Goal: Task Accomplishment & Management: Use online tool/utility

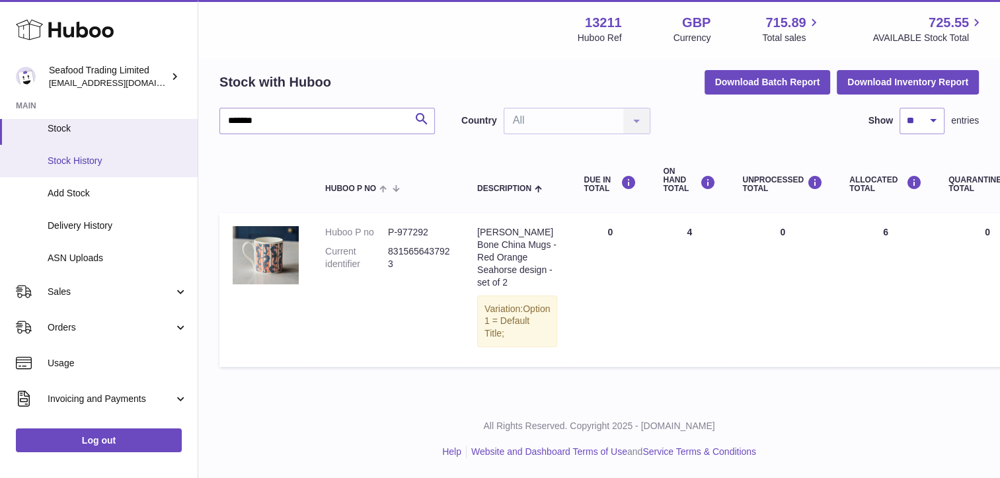
scroll to position [115, 0]
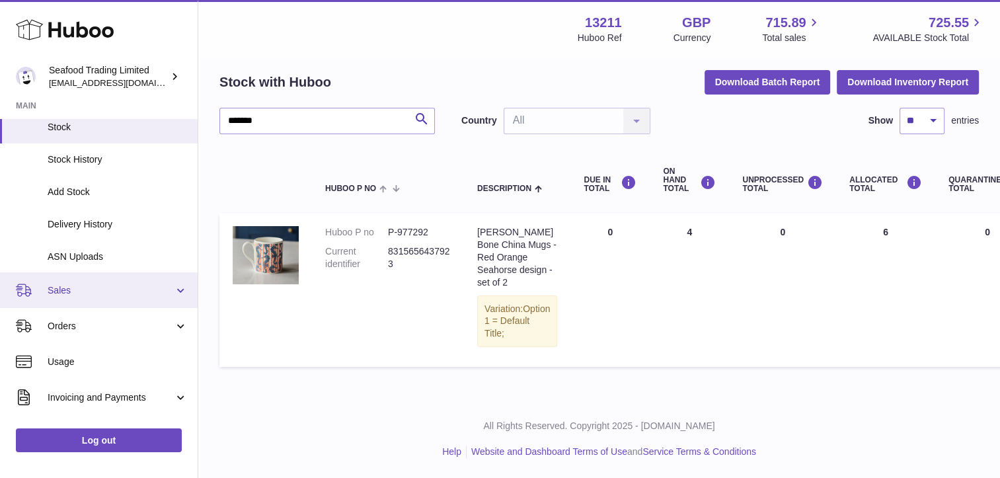
click at [82, 299] on link "Sales" at bounding box center [99, 290] width 198 height 36
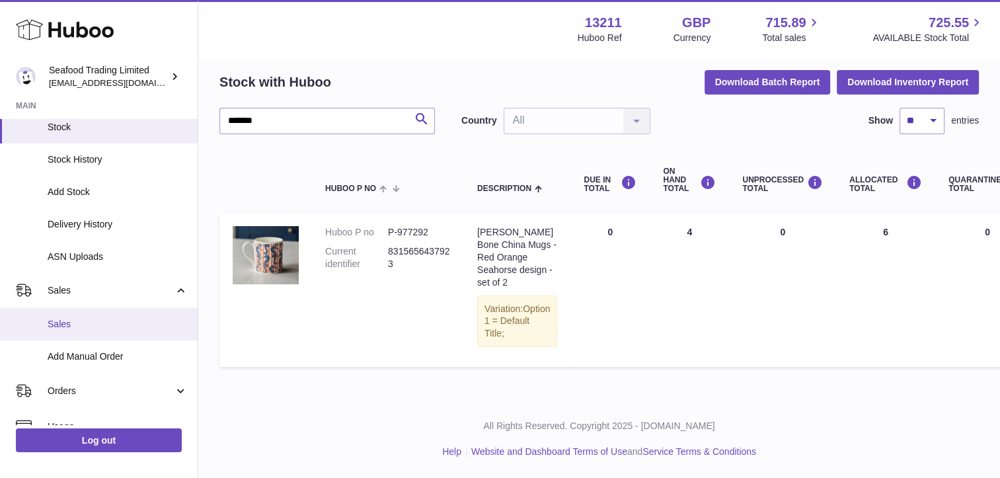
click at [61, 329] on span "Sales" at bounding box center [118, 324] width 140 height 13
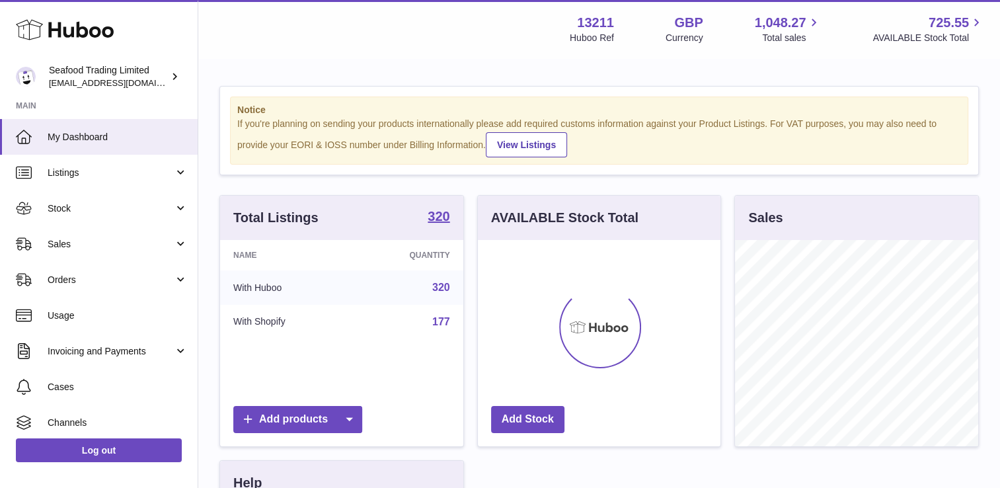
scroll to position [206, 243]
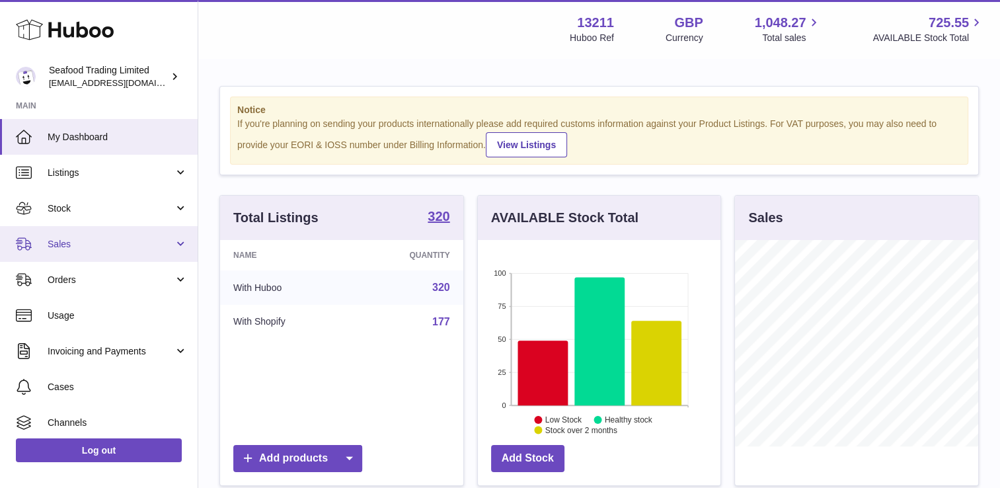
click at [74, 249] on span "Sales" at bounding box center [111, 244] width 126 height 13
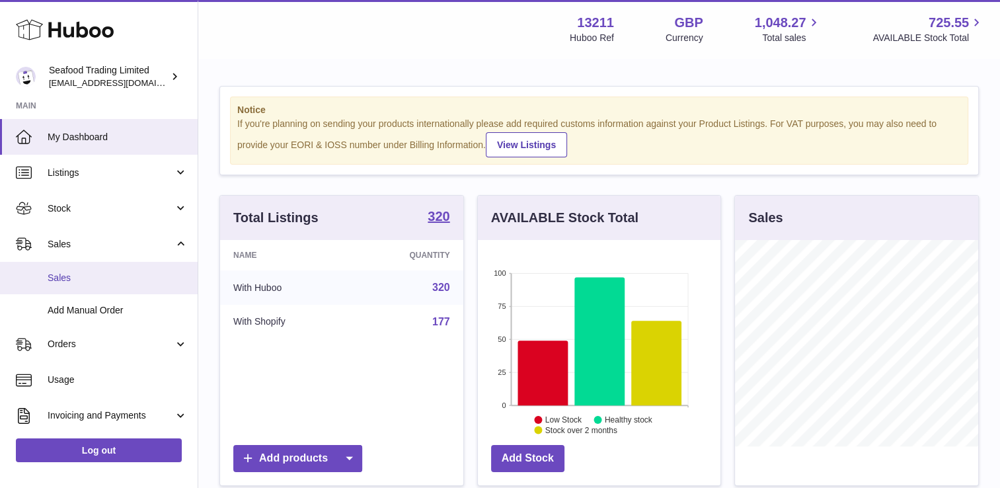
click at [66, 270] on link "Sales" at bounding box center [99, 278] width 198 height 32
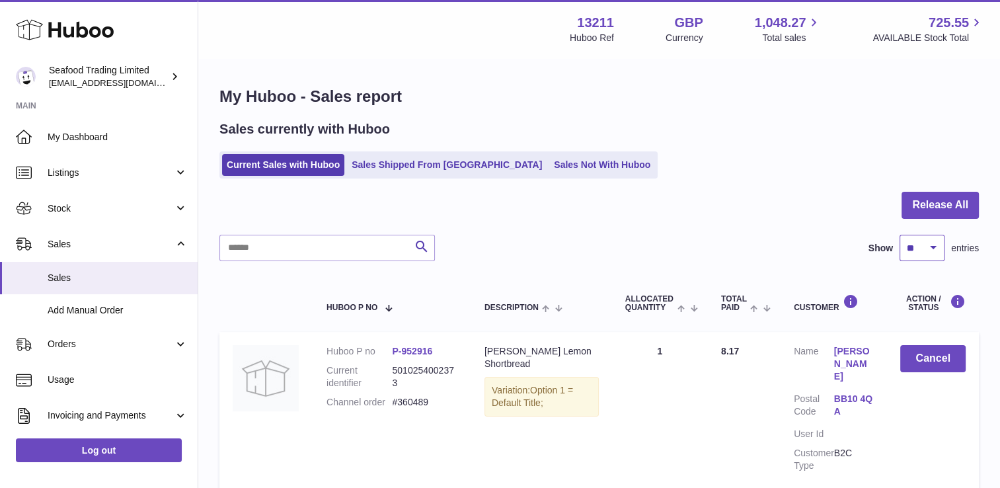
click at [923, 248] on select "** ** ** ***" at bounding box center [922, 248] width 45 height 26
select select "**"
click at [900, 235] on select "** ** ** ***" at bounding box center [922, 248] width 45 height 26
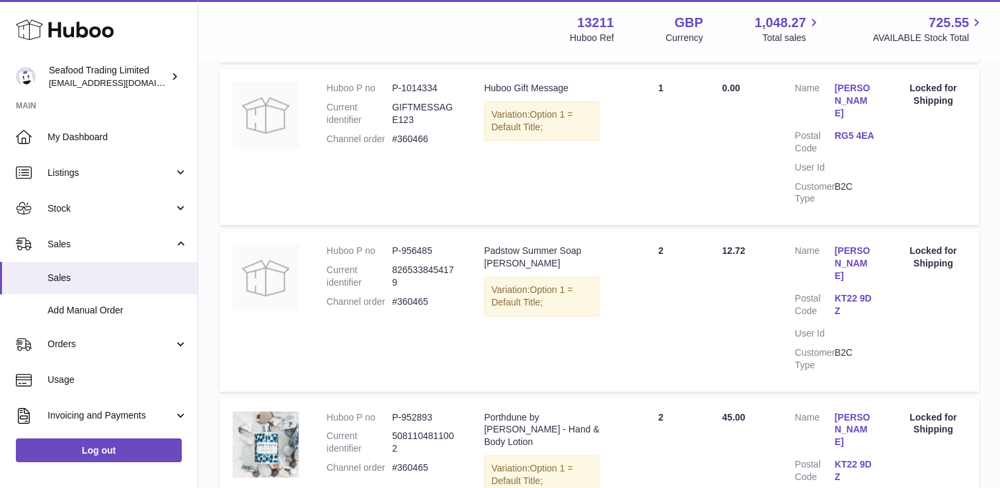
scroll to position [6651, 0]
copy dd "360461"
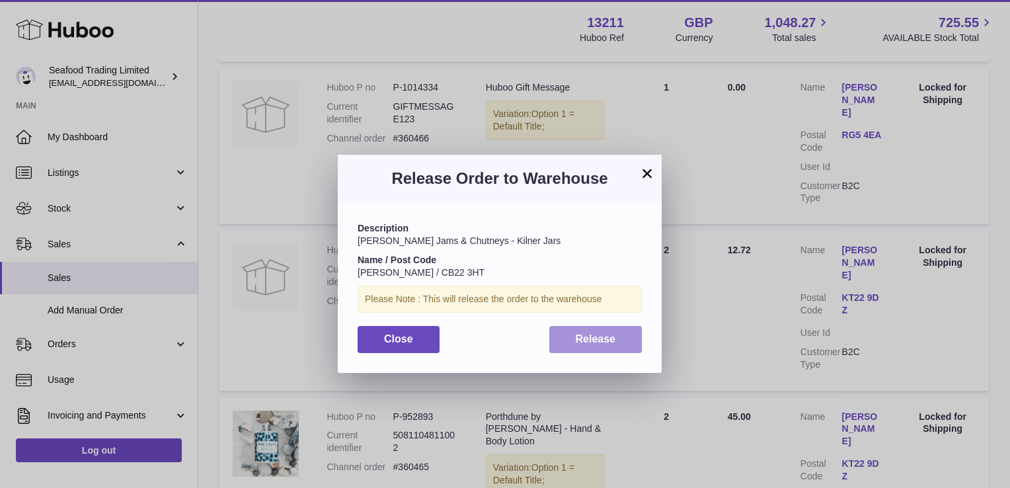
click at [618, 346] on button "Release" at bounding box center [595, 339] width 93 height 27
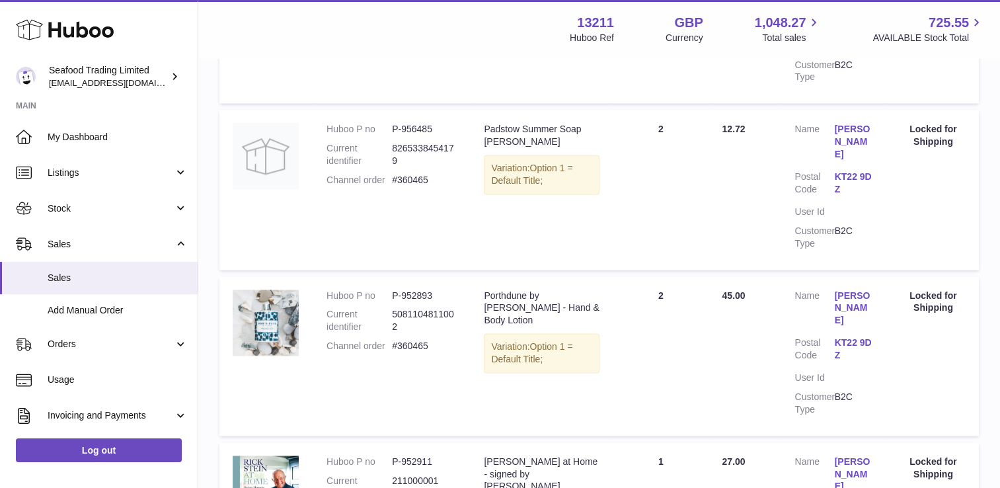
scroll to position [6773, 0]
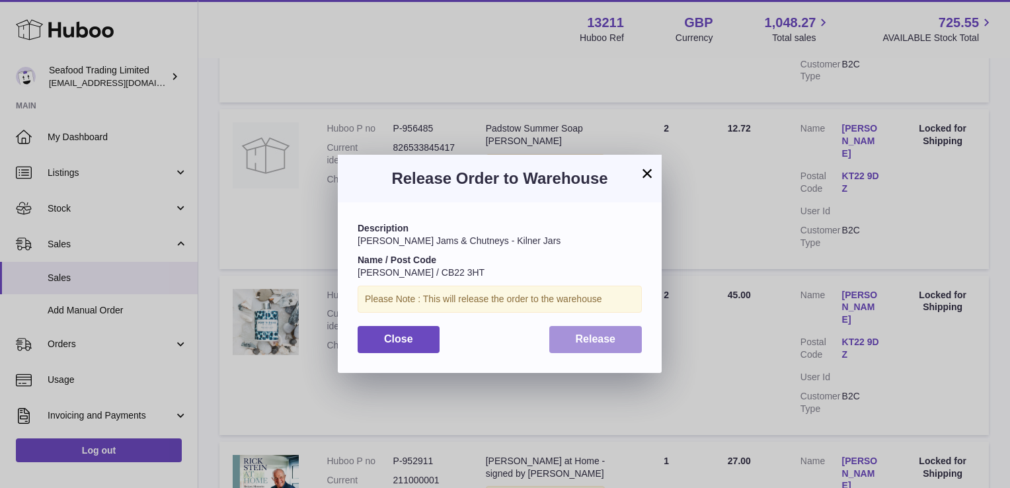
click at [600, 344] on span "Release" at bounding box center [596, 338] width 40 height 11
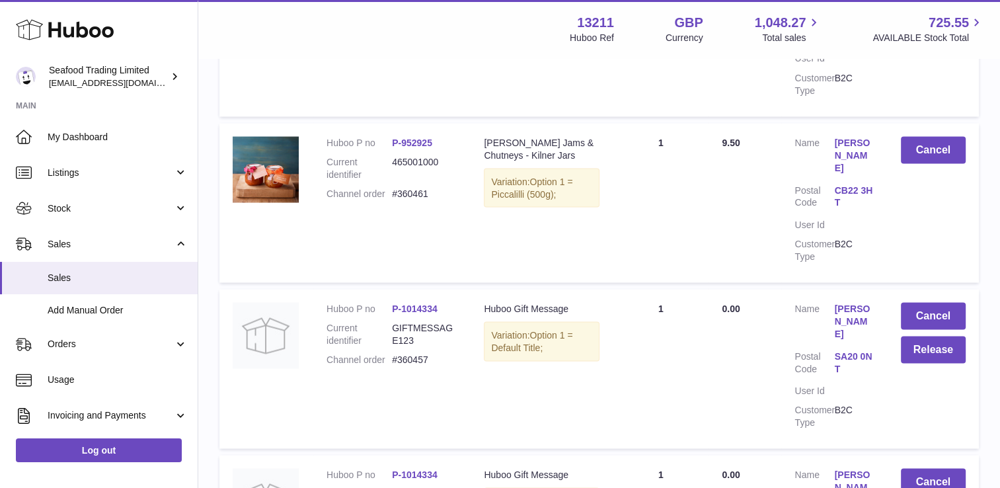
scroll to position [7530, 0]
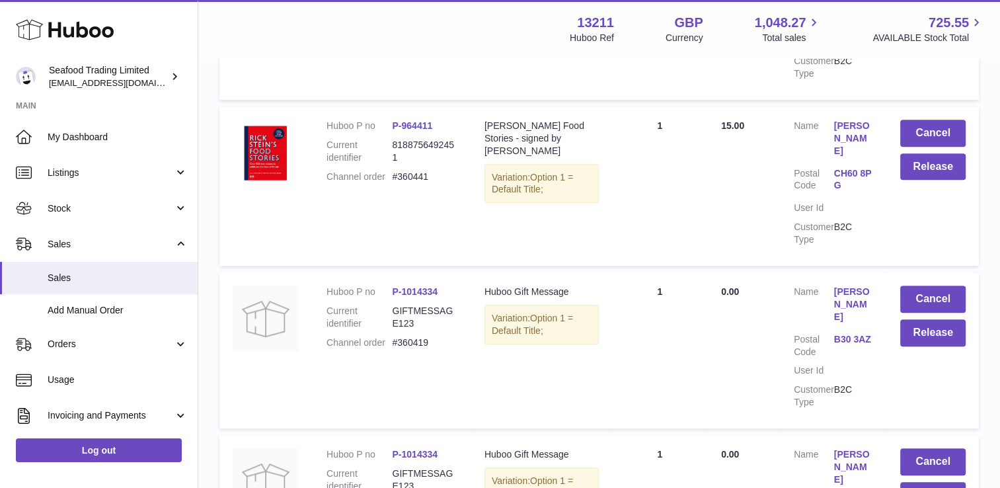
scroll to position [904, 0]
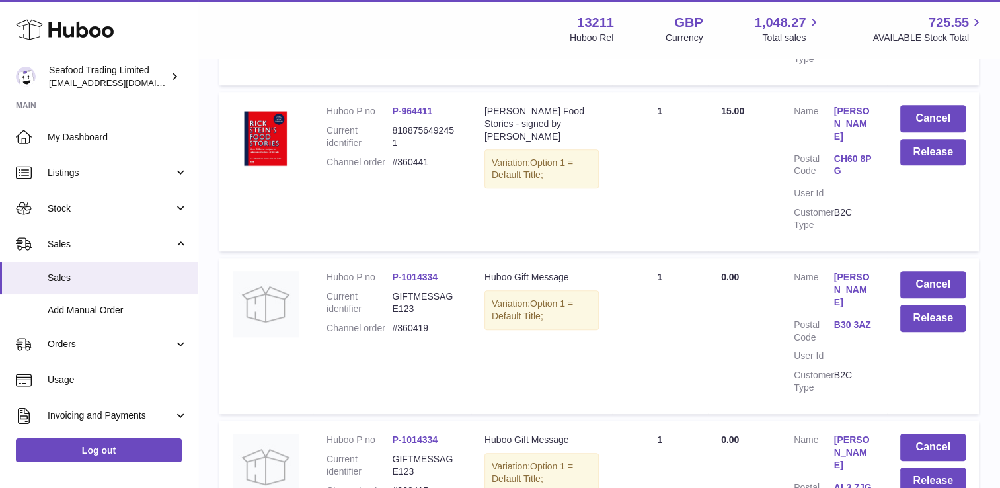
click at [425, 156] on dd "#360441" at bounding box center [424, 162] width 65 height 13
copy dd "360441"
click at [920, 139] on button "Release" at bounding box center [932, 152] width 65 height 27
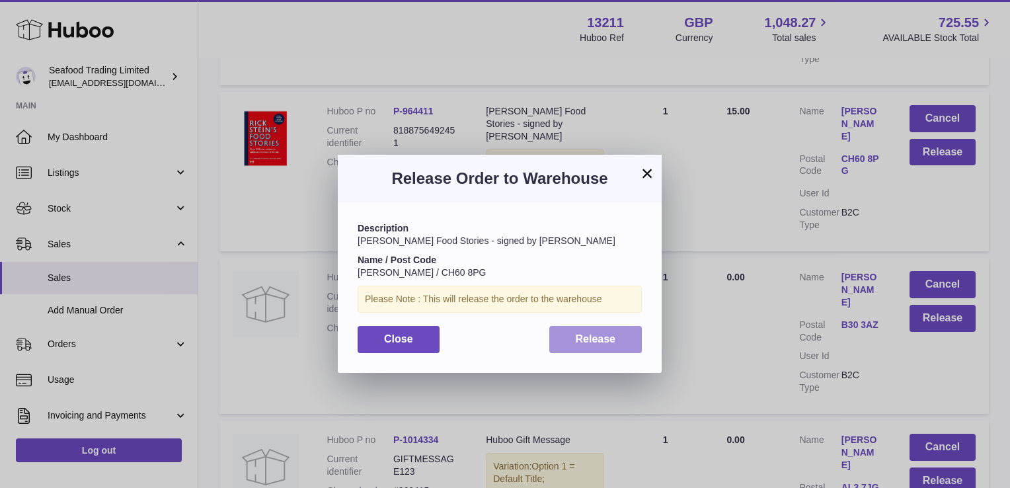
click at [594, 334] on span "Release" at bounding box center [596, 338] width 40 height 11
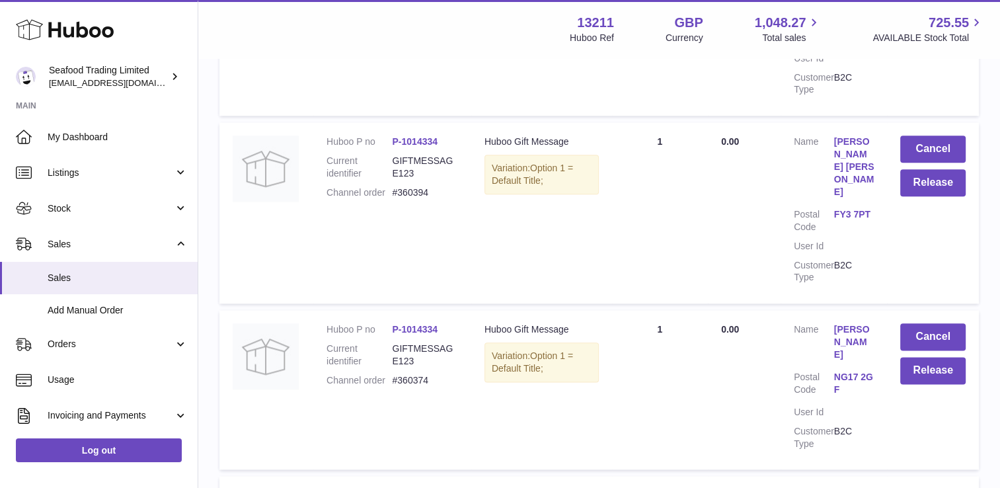
scroll to position [1742, 0]
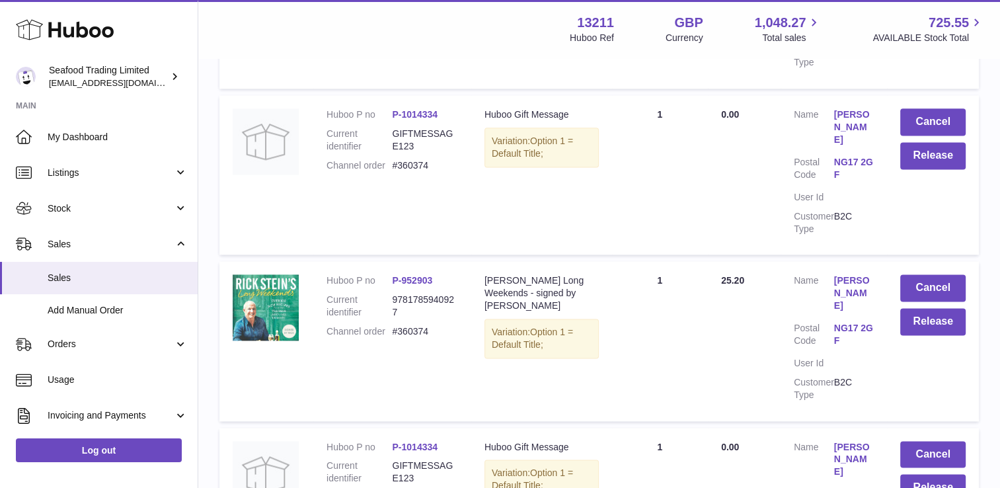
click at [405, 325] on dd "#360374" at bounding box center [424, 331] width 65 height 13
copy dd "360374"
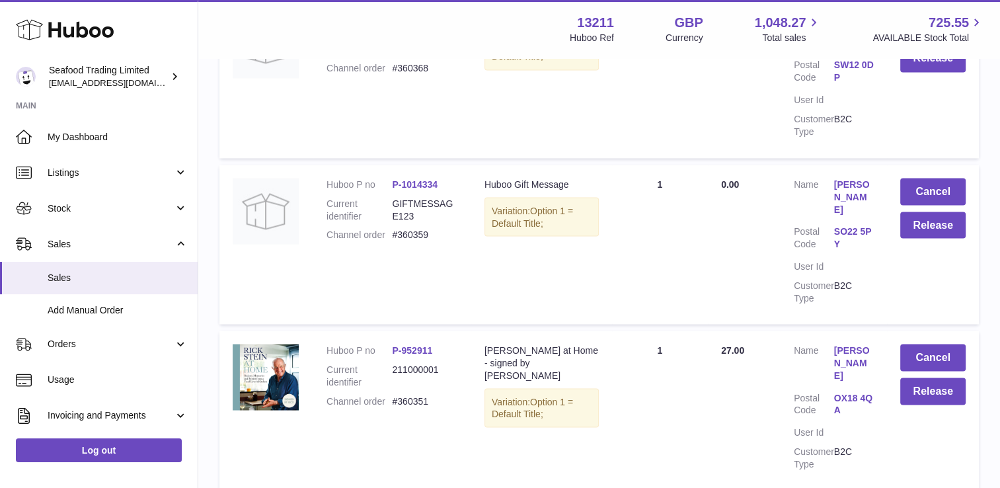
scroll to position [2338, 0]
click at [415, 394] on dd "#360351" at bounding box center [424, 400] width 65 height 13
copy dd "360351"
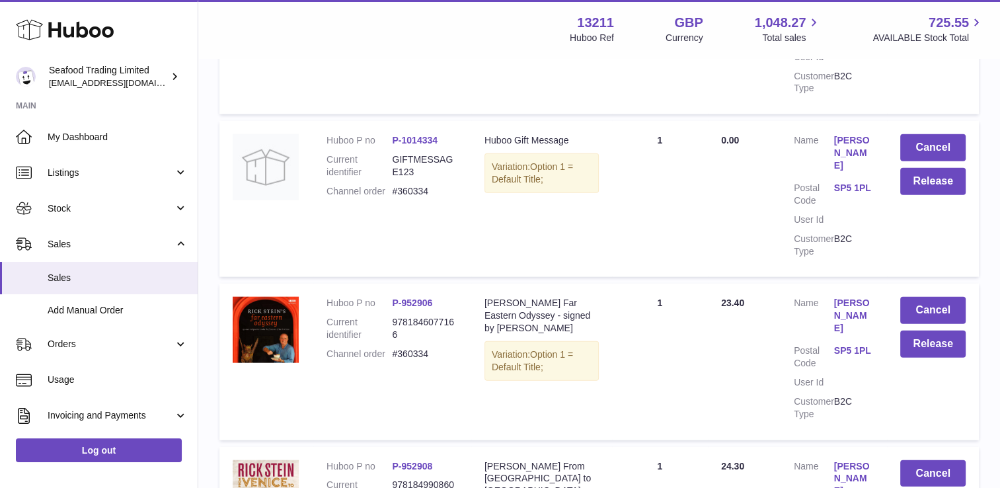
scroll to position [3044, 0]
click at [417, 348] on dd "#360334" at bounding box center [424, 354] width 65 height 13
copy dd "360334"
click at [923, 331] on button "Release" at bounding box center [932, 344] width 65 height 27
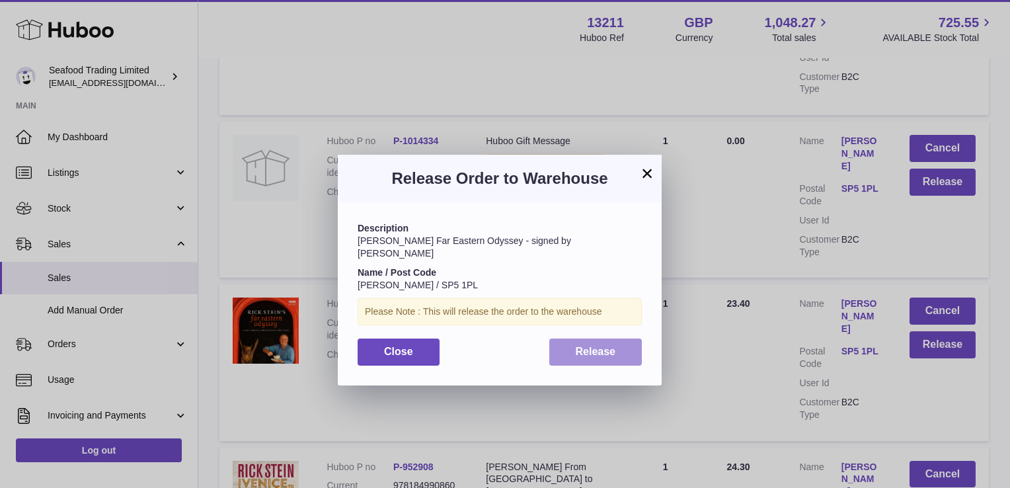
click at [596, 352] on button "Release" at bounding box center [595, 351] width 93 height 27
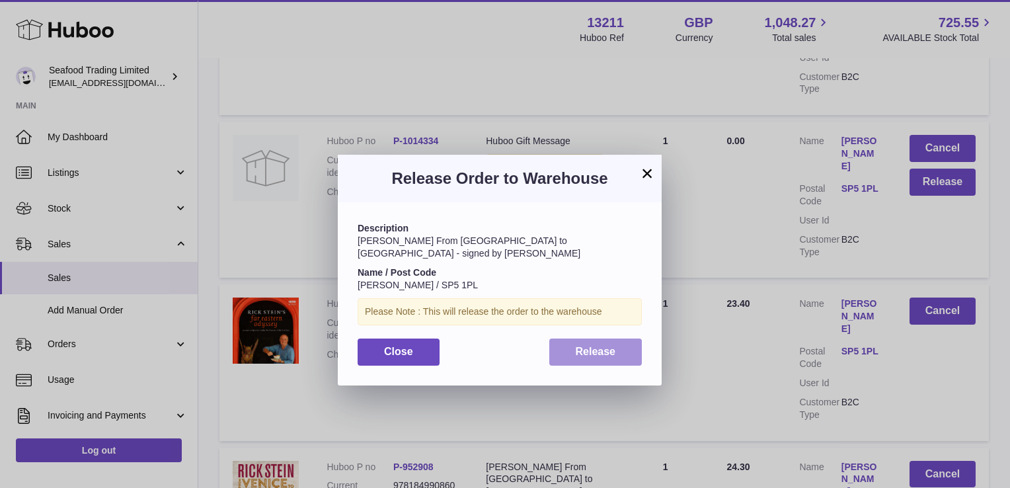
click at [605, 346] on span "Release" at bounding box center [596, 351] width 40 height 11
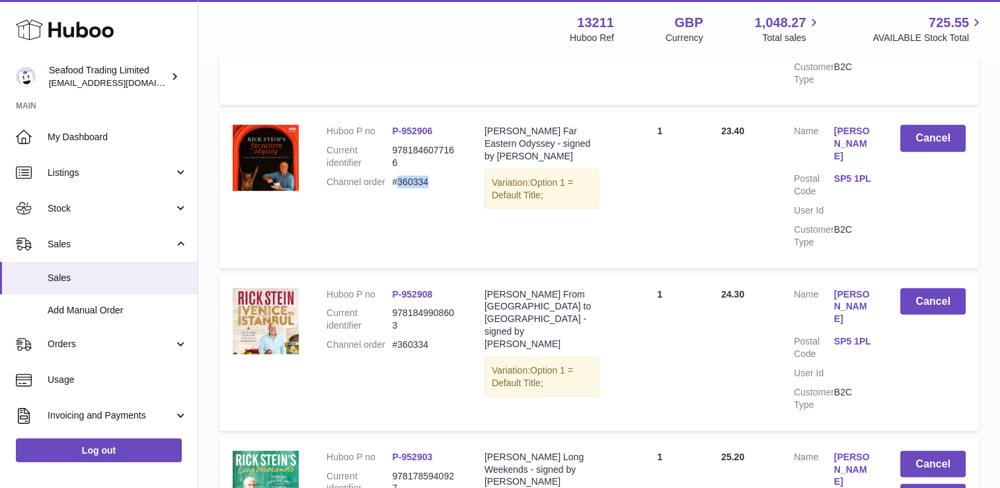
scroll to position [3236, 0]
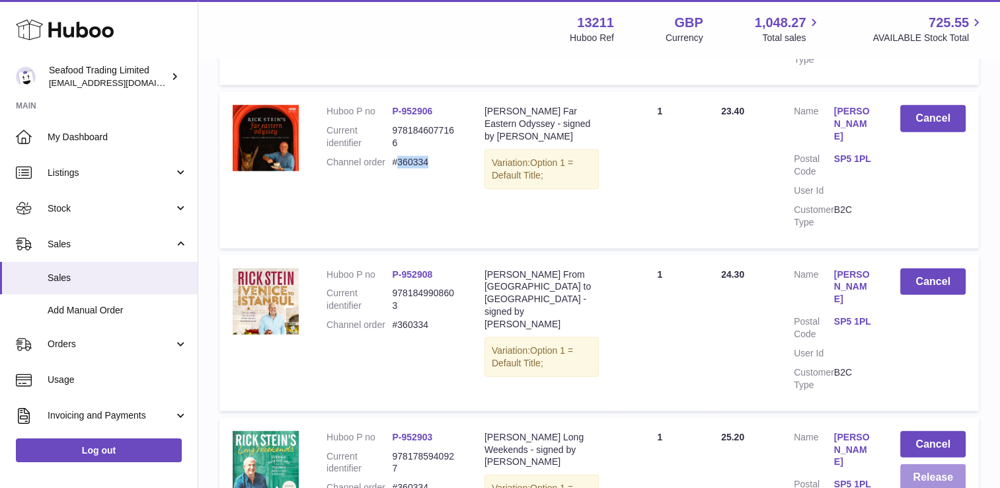
click at [935, 464] on button "Release" at bounding box center [932, 477] width 65 height 27
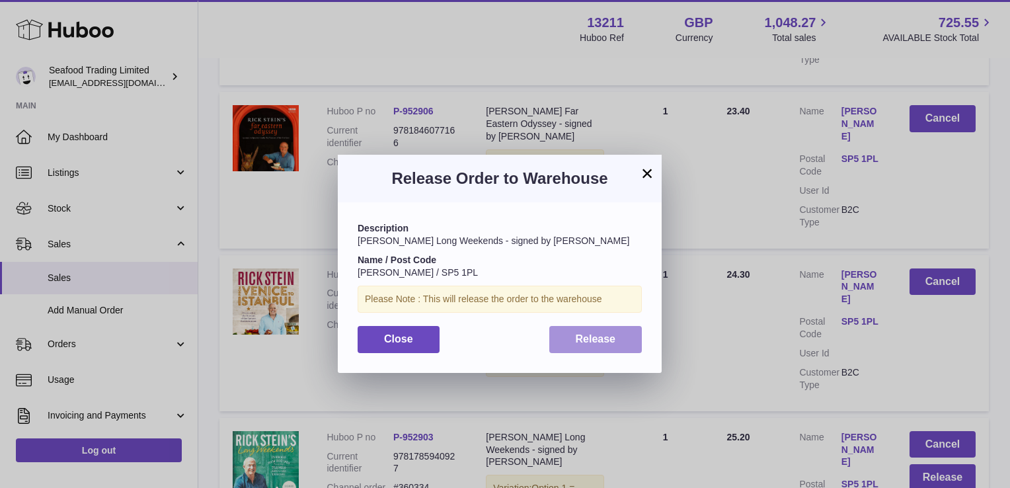
click at [576, 341] on span "Release" at bounding box center [596, 338] width 40 height 11
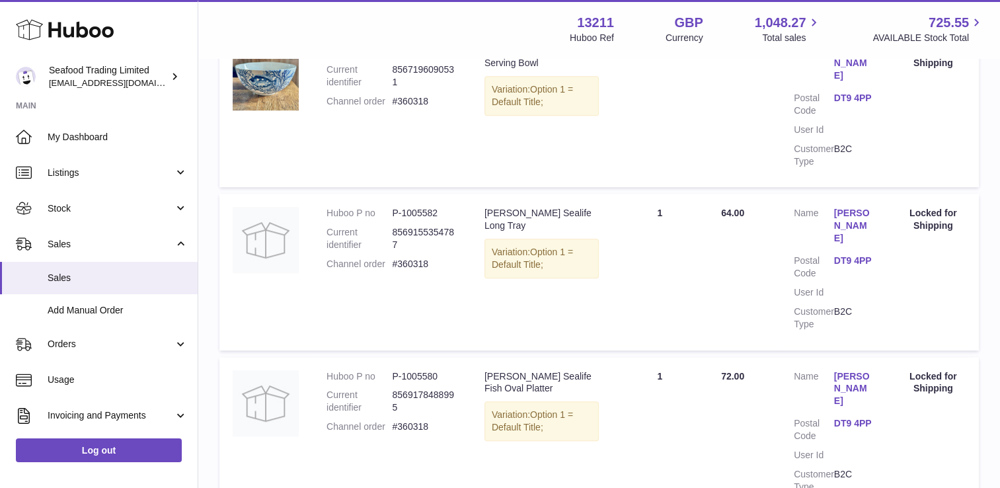
scroll to position [5858, 0]
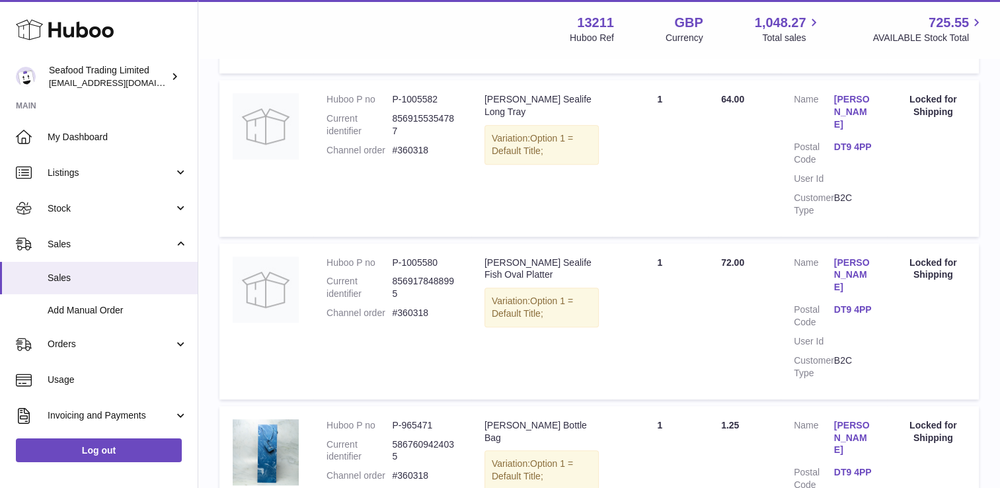
copy dd "360315"
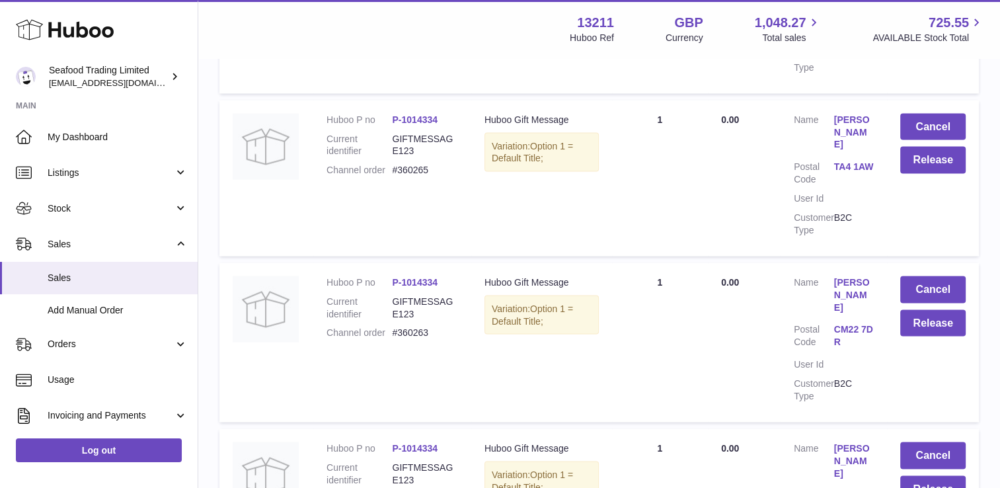
scroll to position [7480, 0]
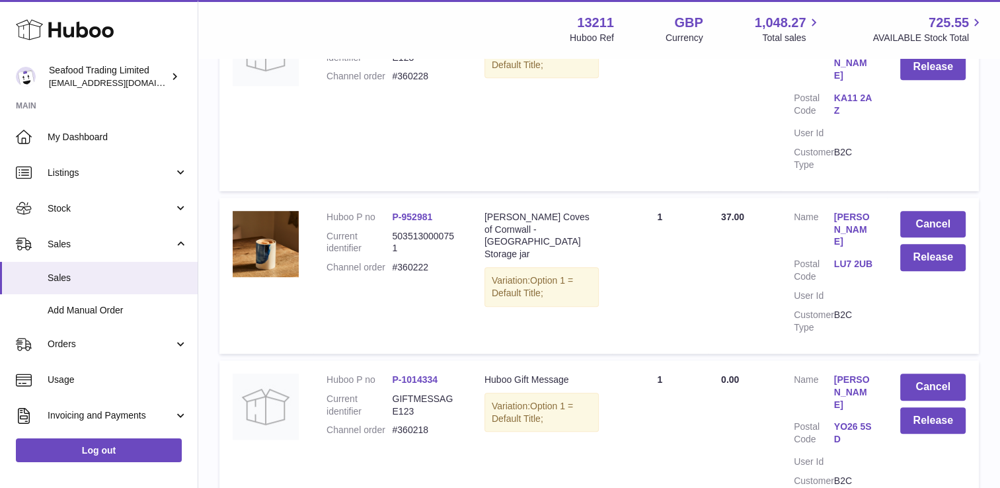
scroll to position [816, 0]
click at [414, 262] on dd "#360222" at bounding box center [424, 268] width 65 height 13
copy dd "360222"
click at [950, 245] on button "Release" at bounding box center [932, 258] width 65 height 27
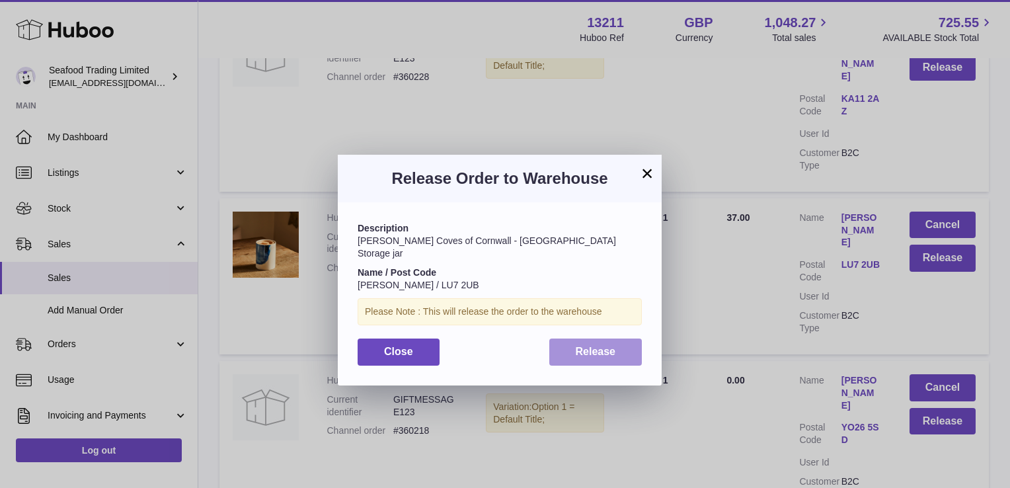
click at [609, 346] on span "Release" at bounding box center [596, 351] width 40 height 11
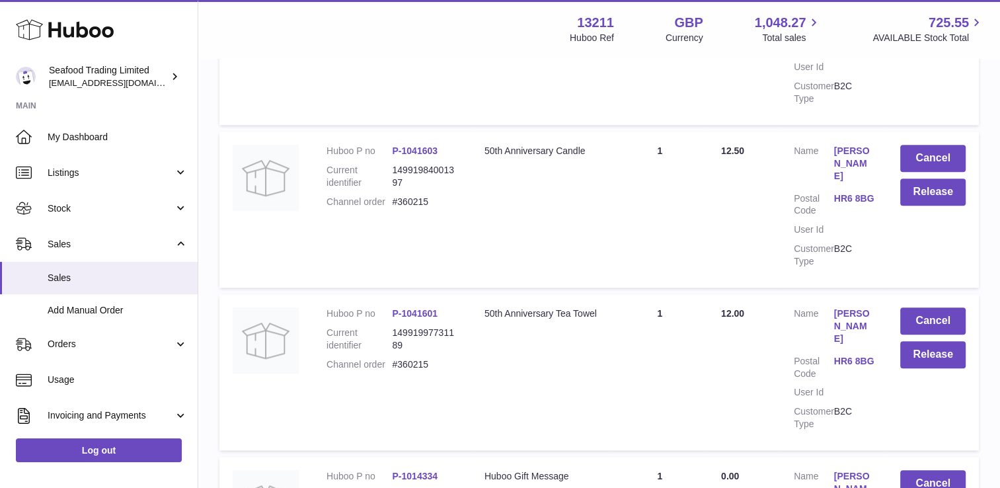
scroll to position [1211, 0]
click at [929, 179] on button "Release" at bounding box center [932, 192] width 65 height 27
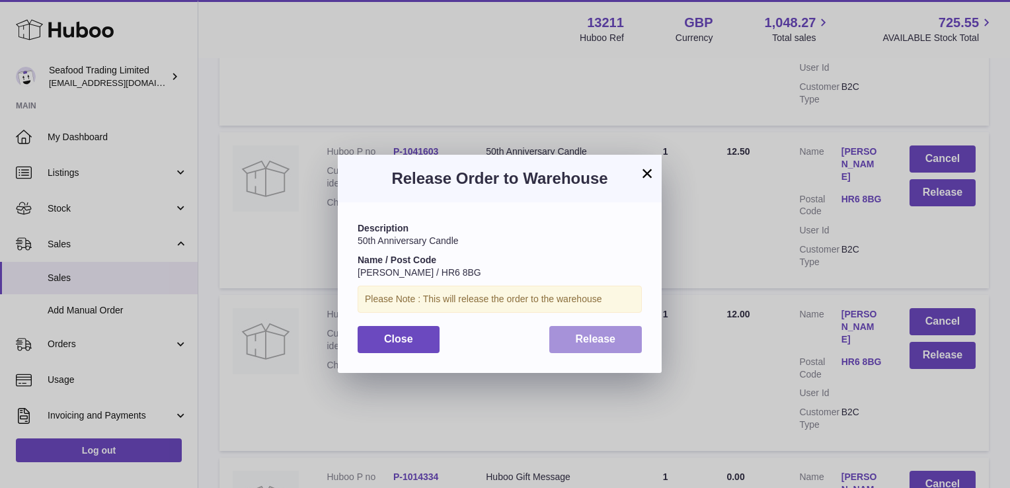
click at [615, 343] on button "Release" at bounding box center [595, 339] width 93 height 27
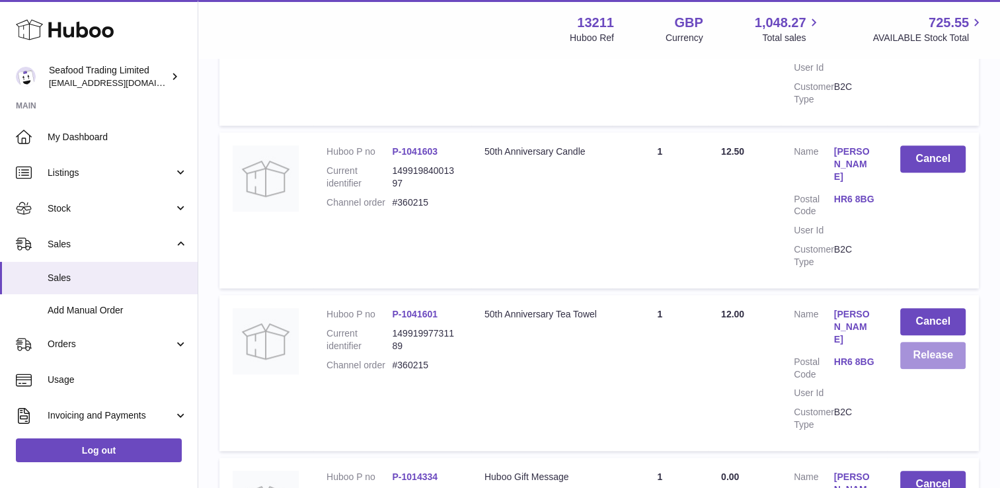
click at [917, 342] on button "Release" at bounding box center [932, 355] width 65 height 27
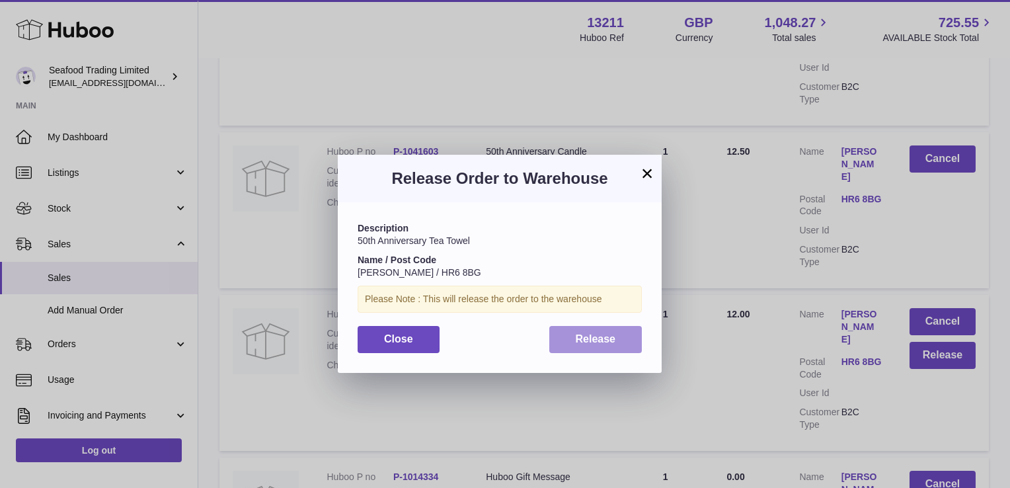
click at [588, 347] on button "Release" at bounding box center [595, 339] width 93 height 27
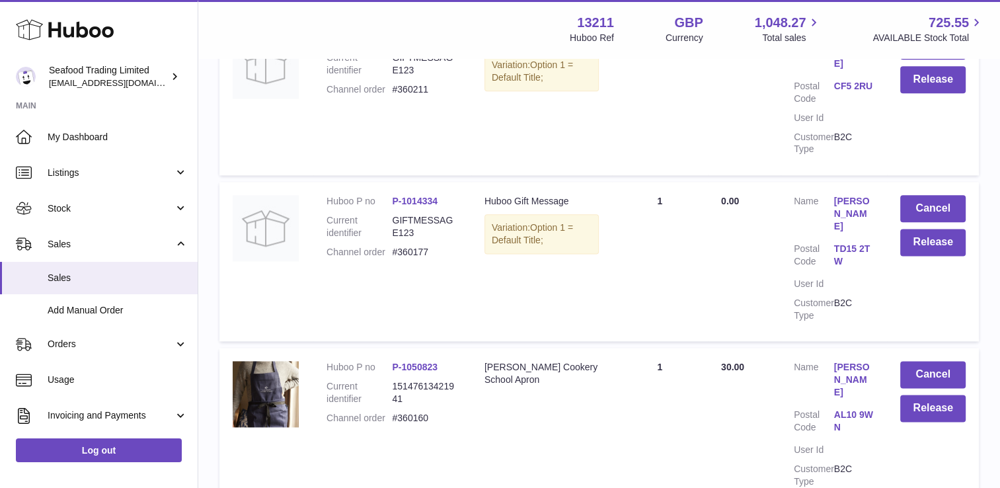
scroll to position [1791, 0]
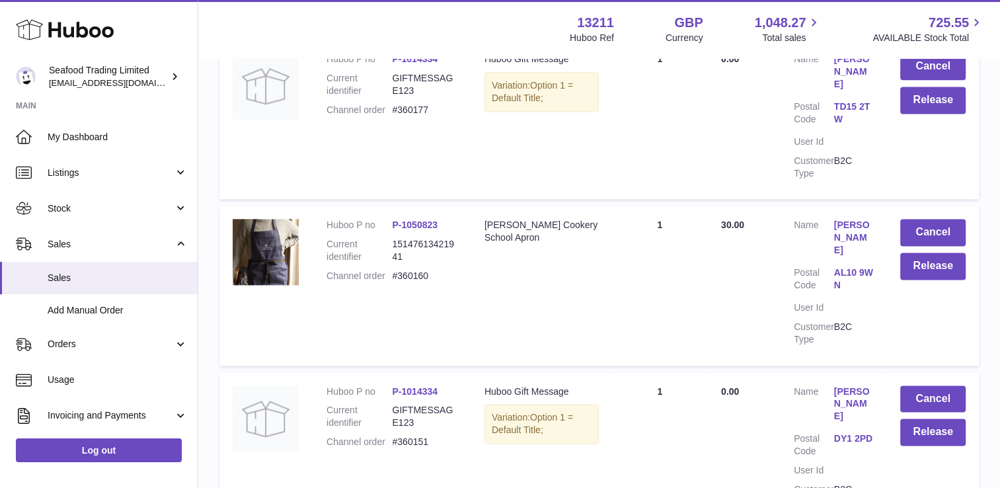
click at [418, 270] on dd "#360160" at bounding box center [424, 276] width 65 height 13
copy dd "360160"
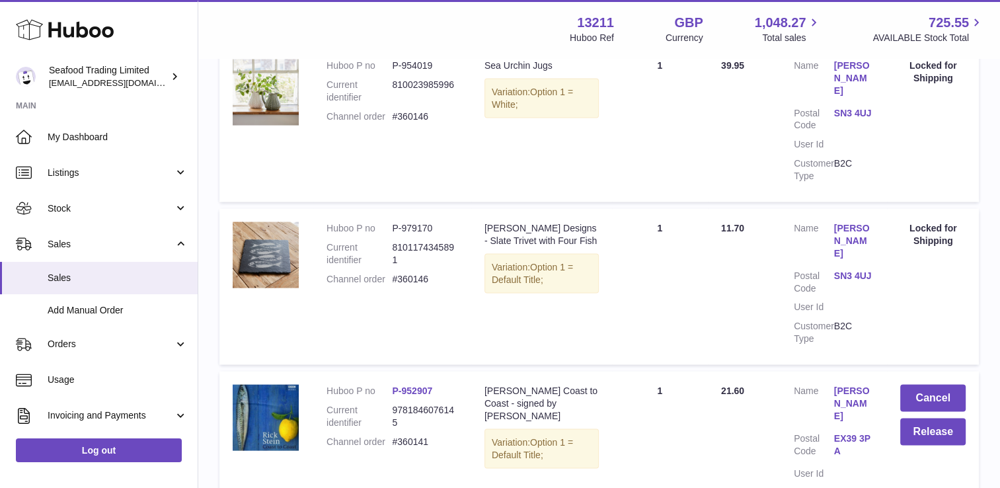
scroll to position [2606, 0]
click at [412, 435] on dd "#360141" at bounding box center [424, 441] width 65 height 13
copy dd "360141"
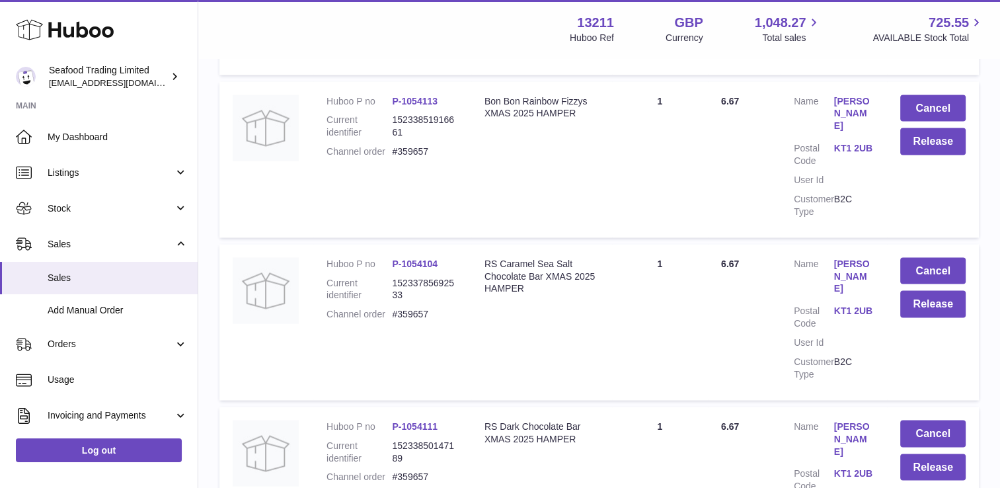
scroll to position [7540, 0]
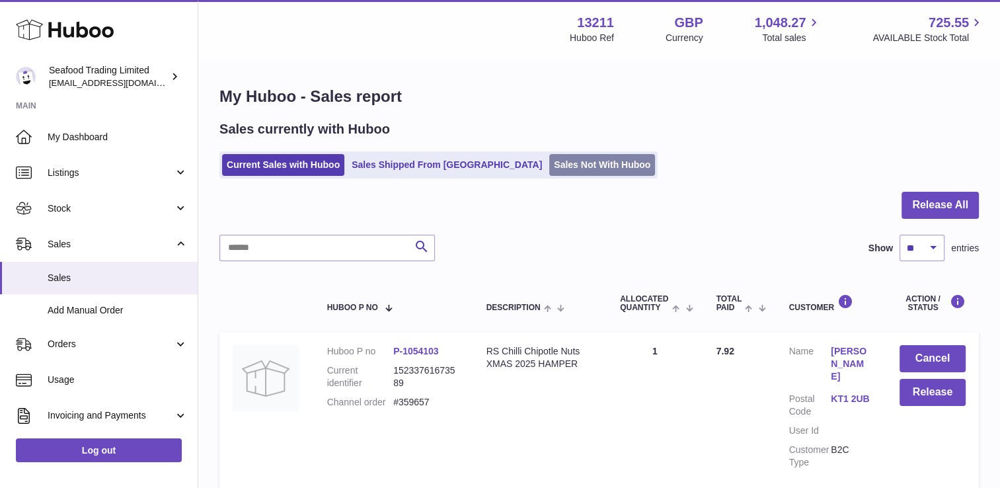
click at [549, 159] on link "Sales Not With Huboo" at bounding box center [602, 165] width 106 height 22
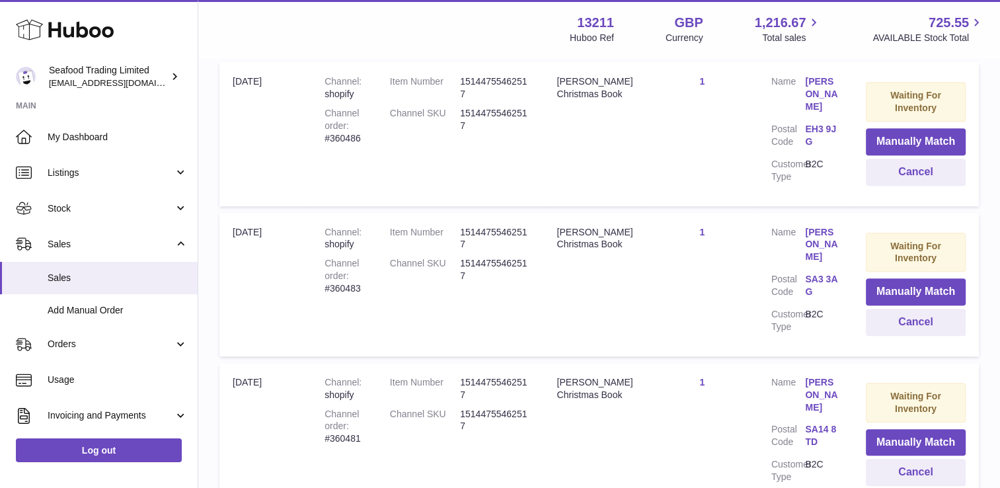
scroll to position [594, 0]
